Goal: Find specific page/section: Find specific page/section

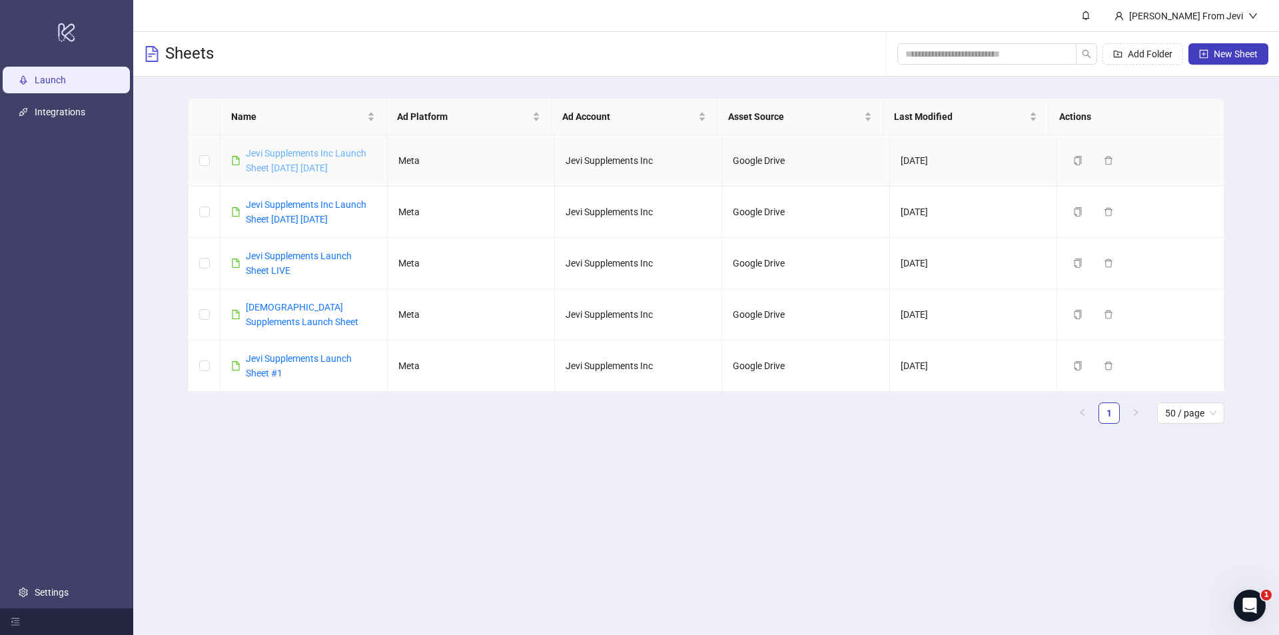
click at [275, 156] on link "Jevi Supplements Inc Launch Sheet [DATE] [DATE]" at bounding box center [306, 160] width 121 height 25
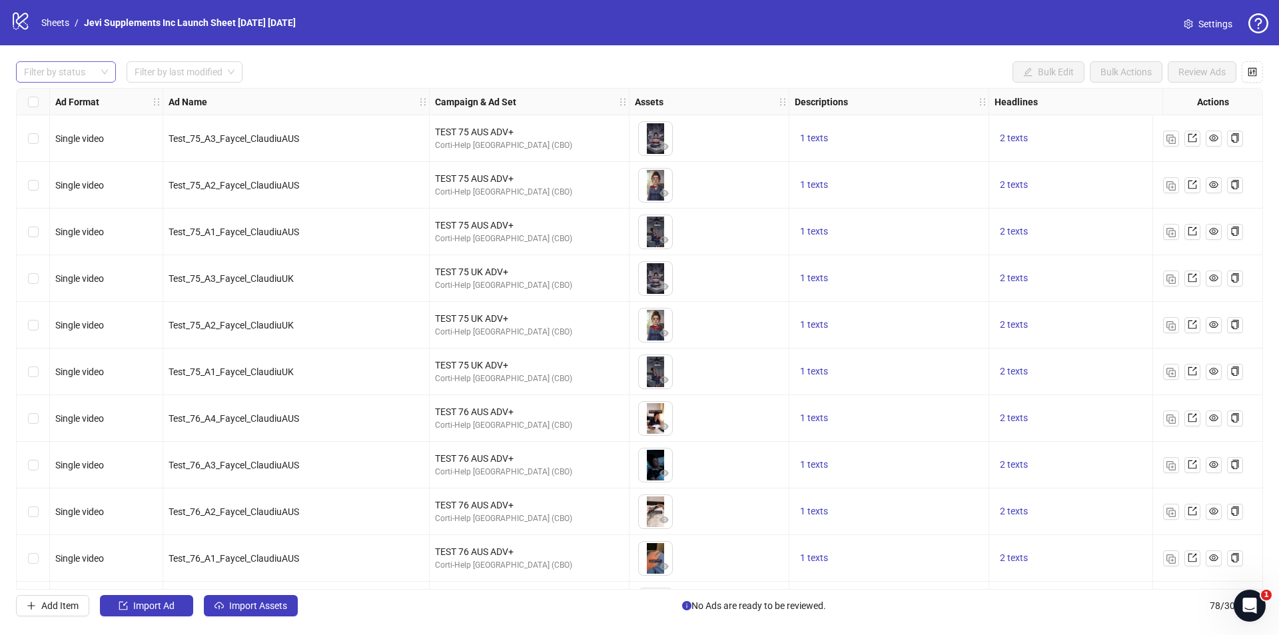
click at [85, 75] on div at bounding box center [59, 72] width 81 height 19
click at [63, 132] on div "Error" at bounding box center [66, 141] width 95 height 21
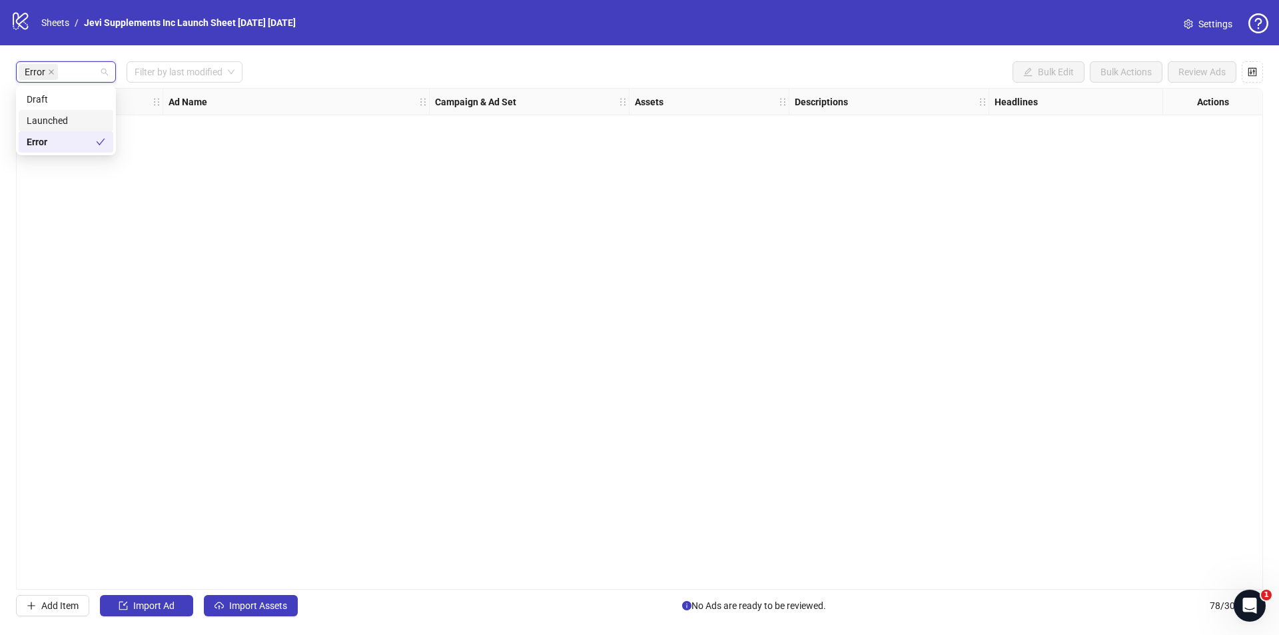
click at [69, 117] on div "Launched" at bounding box center [66, 120] width 79 height 15
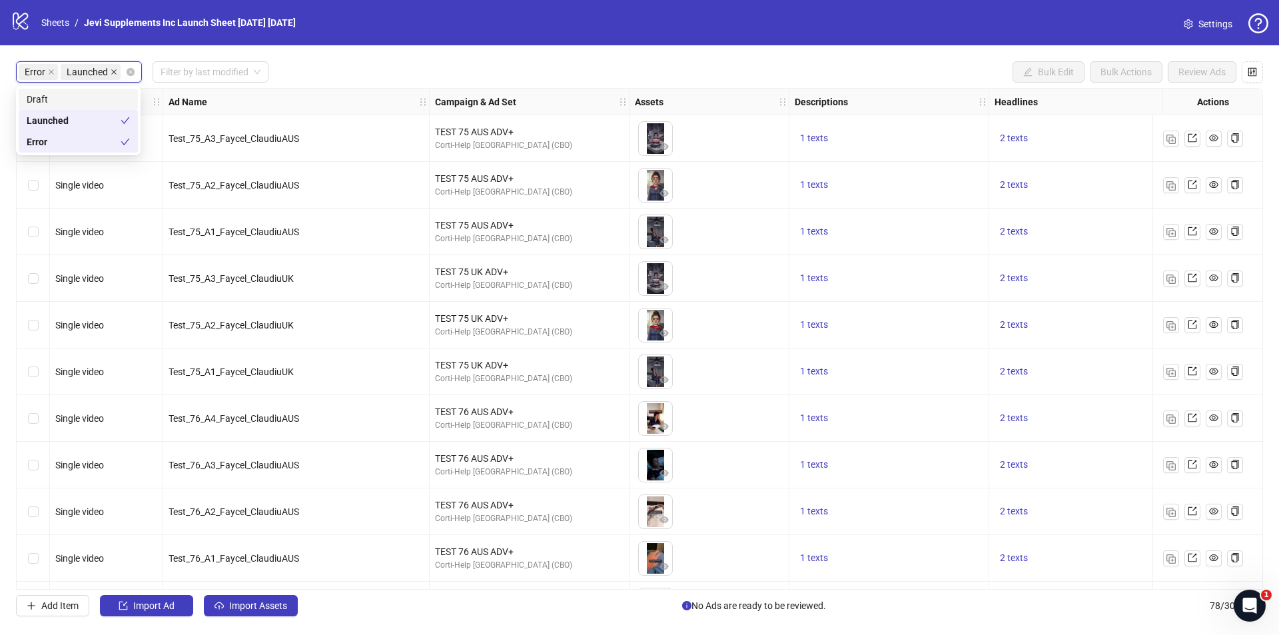
click at [111, 76] on span at bounding box center [114, 72] width 7 height 15
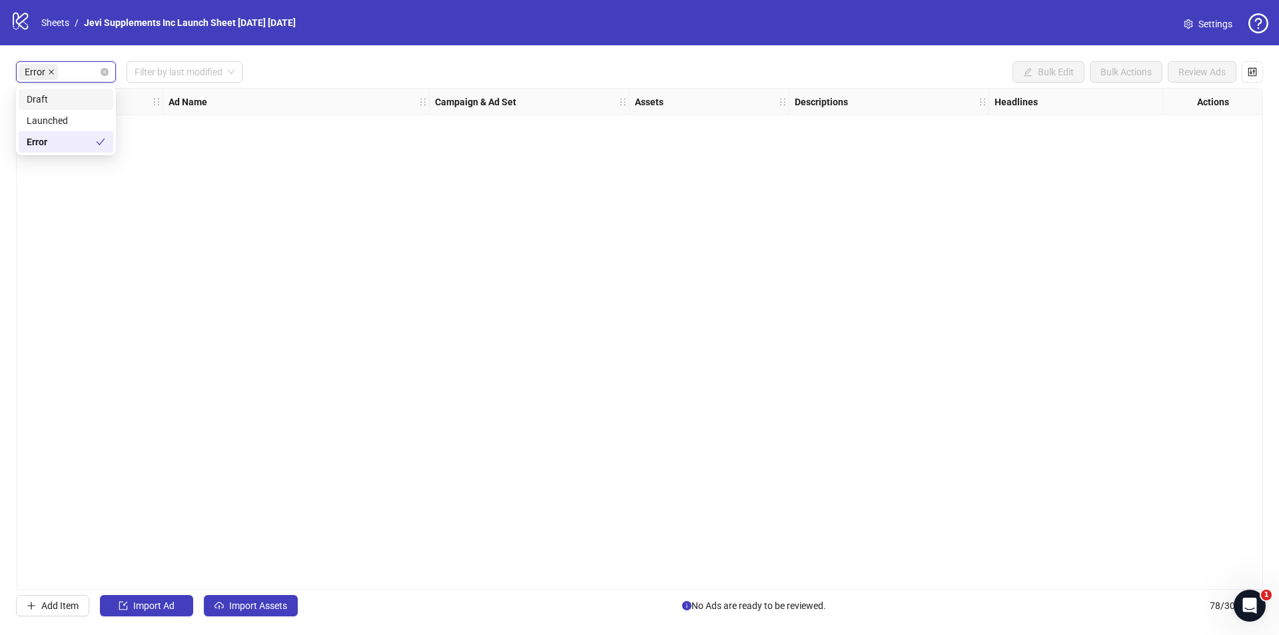
click at [49, 71] on icon "close" at bounding box center [51, 72] width 7 height 7
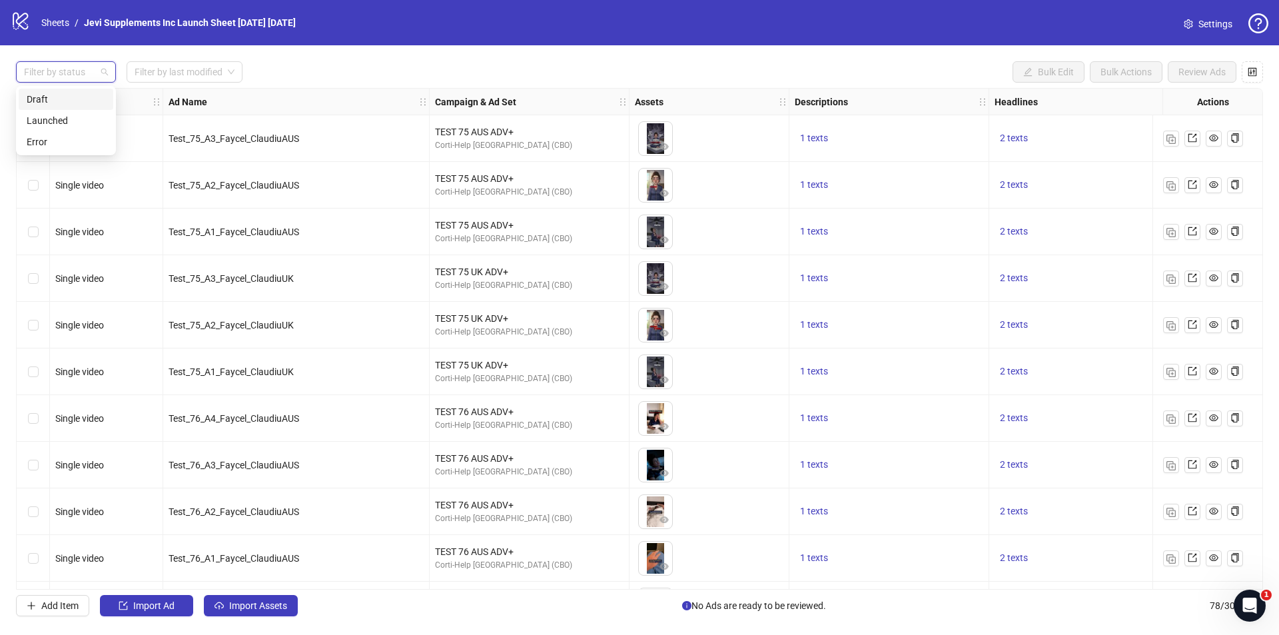
click at [64, 99] on div "Draft" at bounding box center [66, 99] width 79 height 15
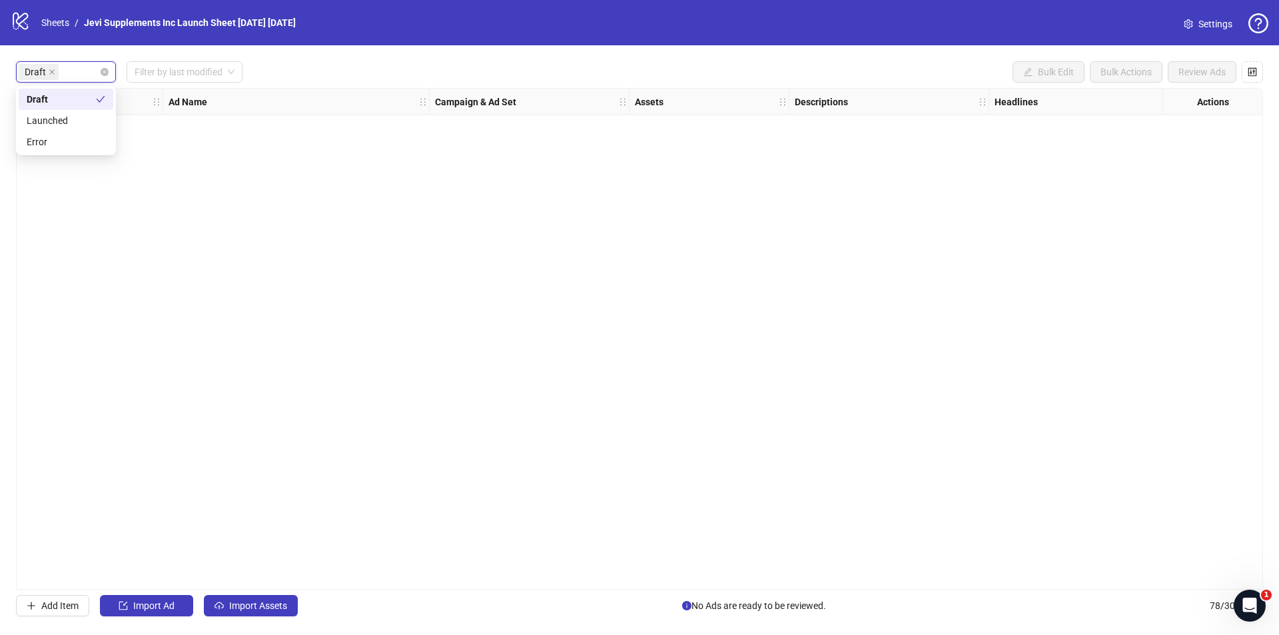
click at [51, 74] on icon "close" at bounding box center [52, 72] width 7 height 7
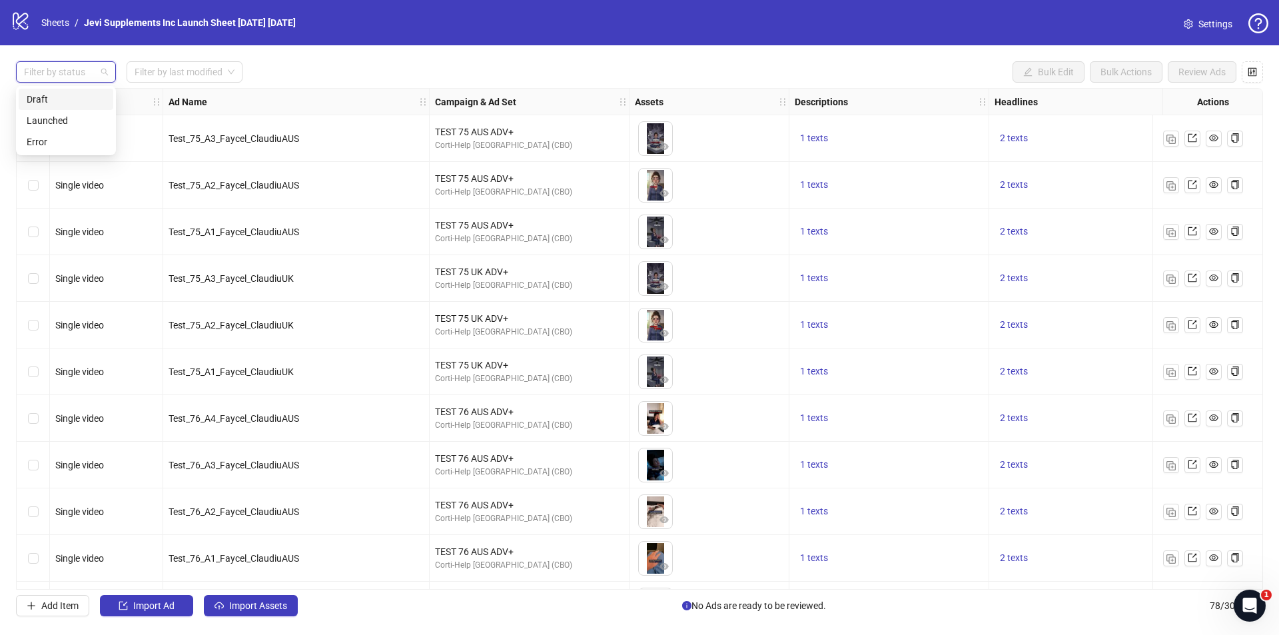
click at [334, 58] on div "Filter by status Filter by last modified Bulk Edit Bulk Actions Review Ads Ad F…" at bounding box center [639, 338] width 1279 height 587
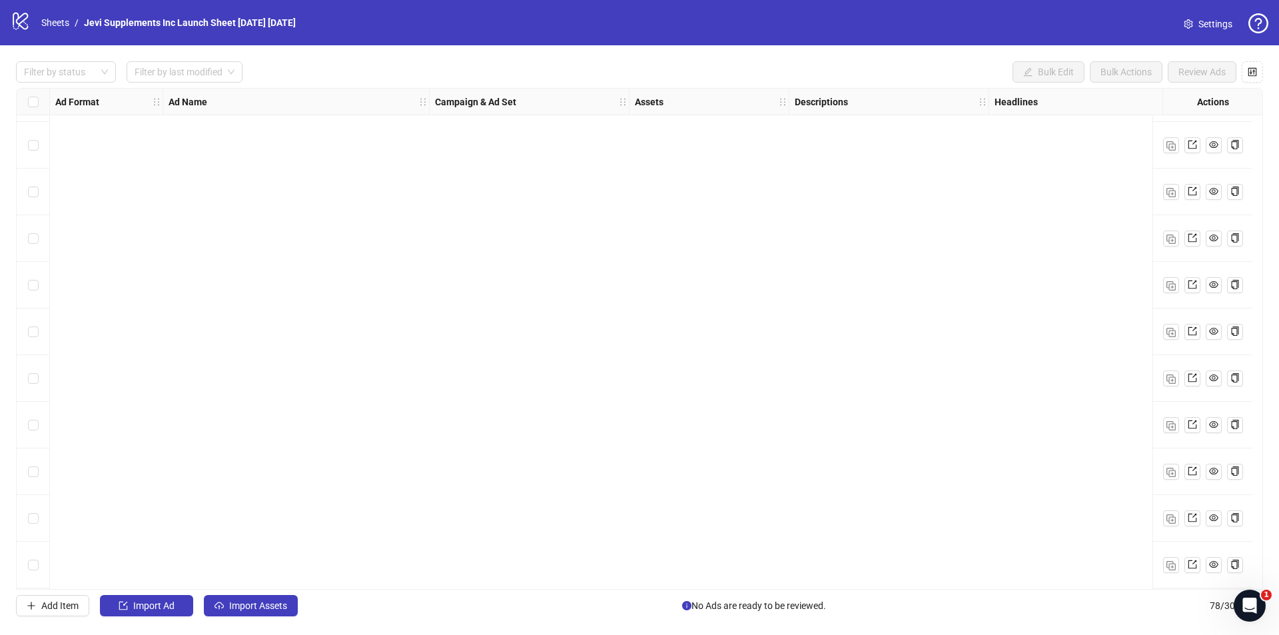
scroll to position [3170, 0]
